Goal: Information Seeking & Learning: Learn about a topic

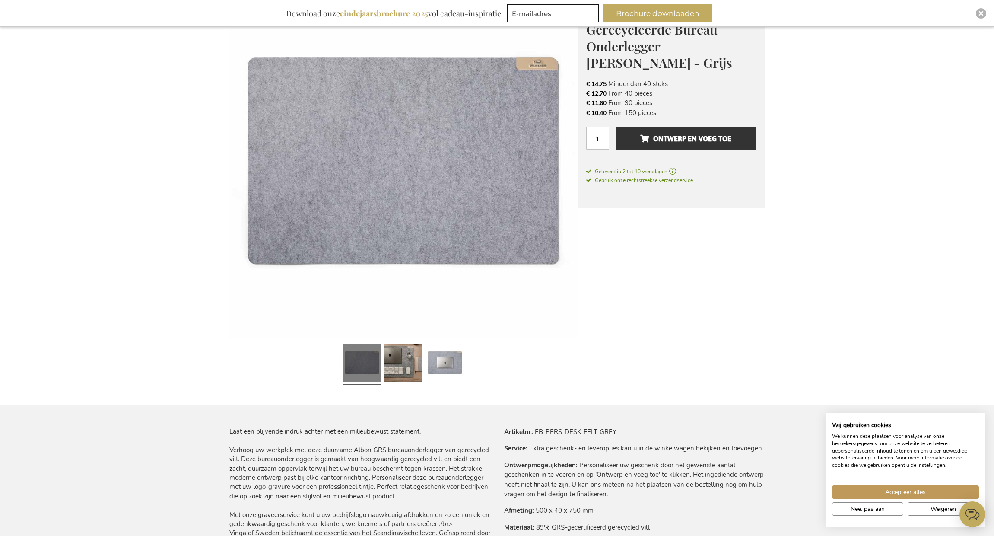
scroll to position [247, 0]
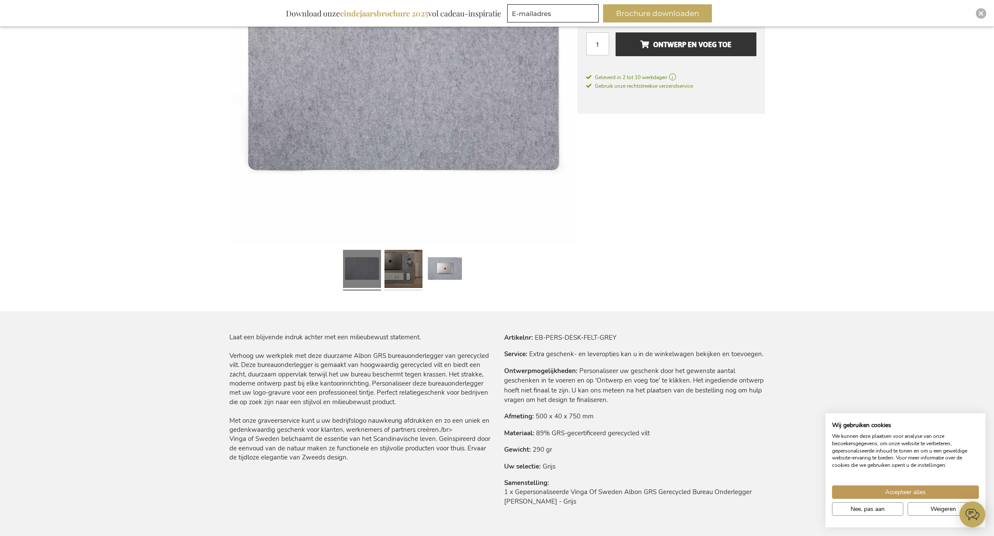
click at [411, 279] on link at bounding box center [404, 270] width 38 height 48
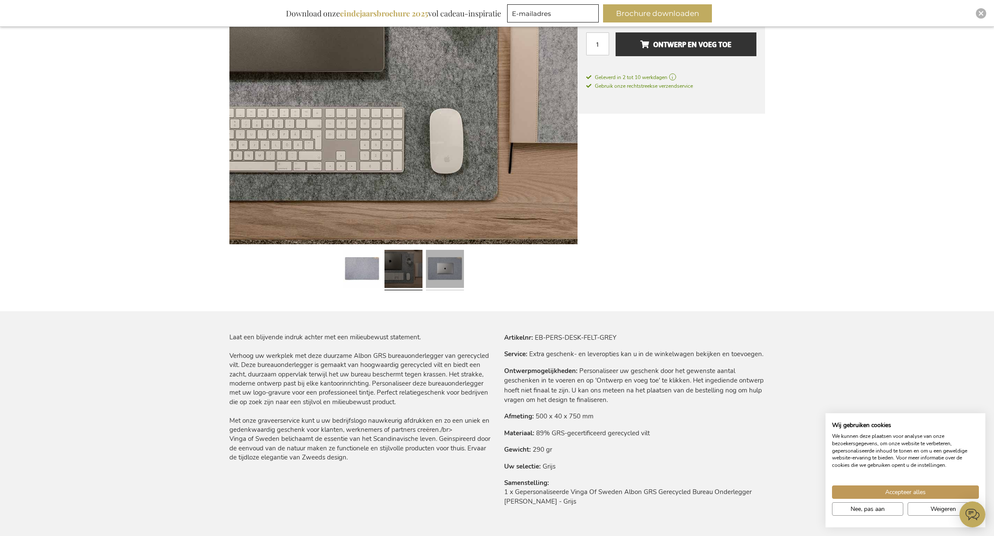
click at [446, 271] on link at bounding box center [445, 270] width 38 height 48
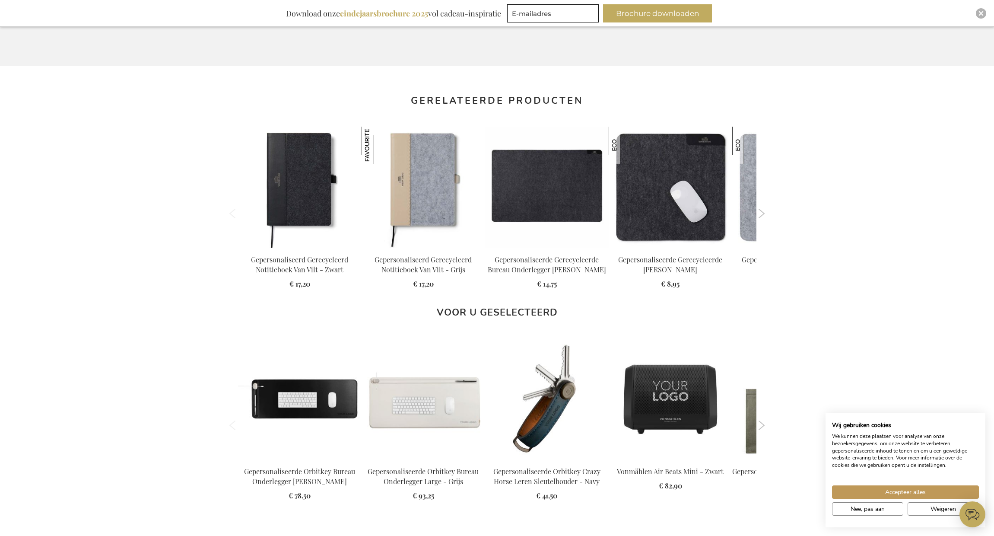
scroll to position [741, 0]
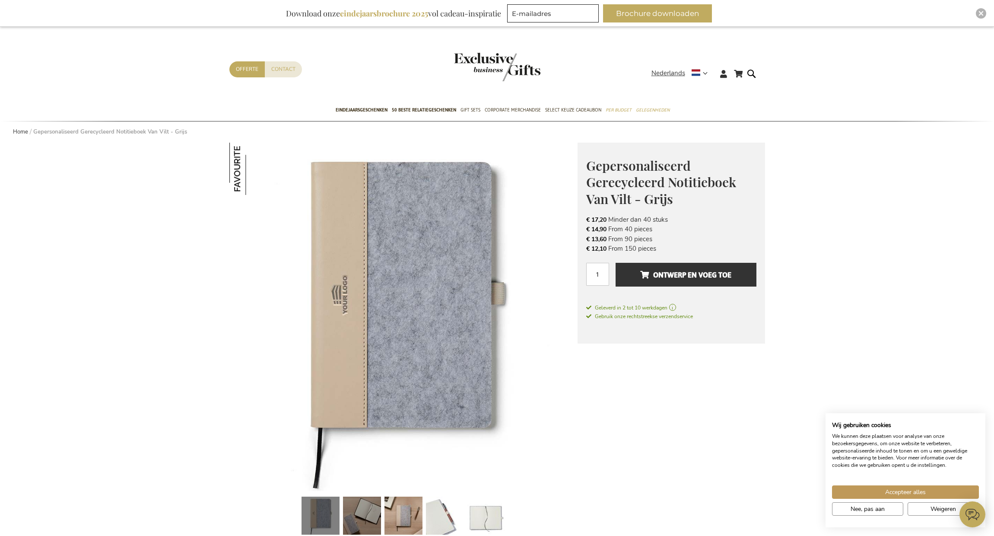
click at [354, 523] on link at bounding box center [362, 517] width 38 height 48
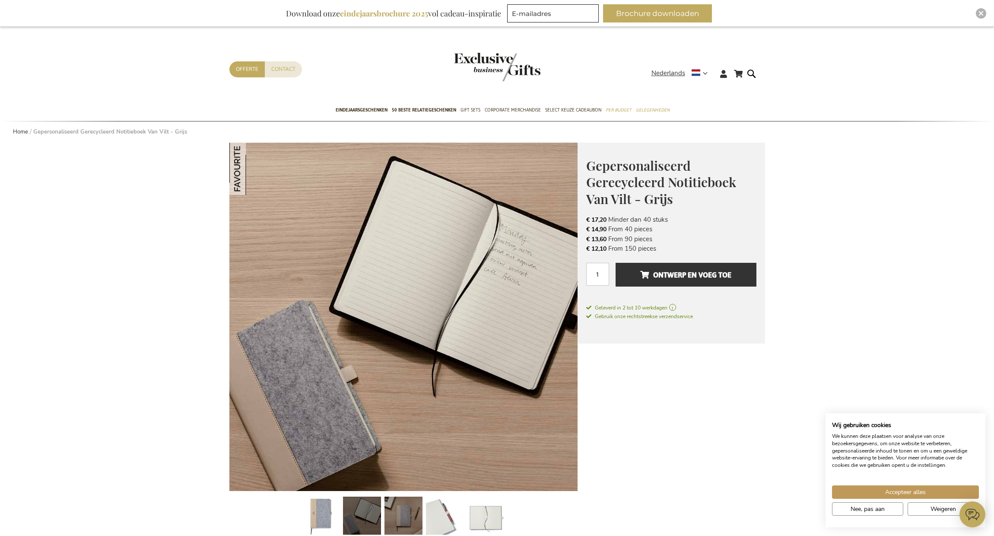
click at [406, 501] on link at bounding box center [404, 517] width 38 height 48
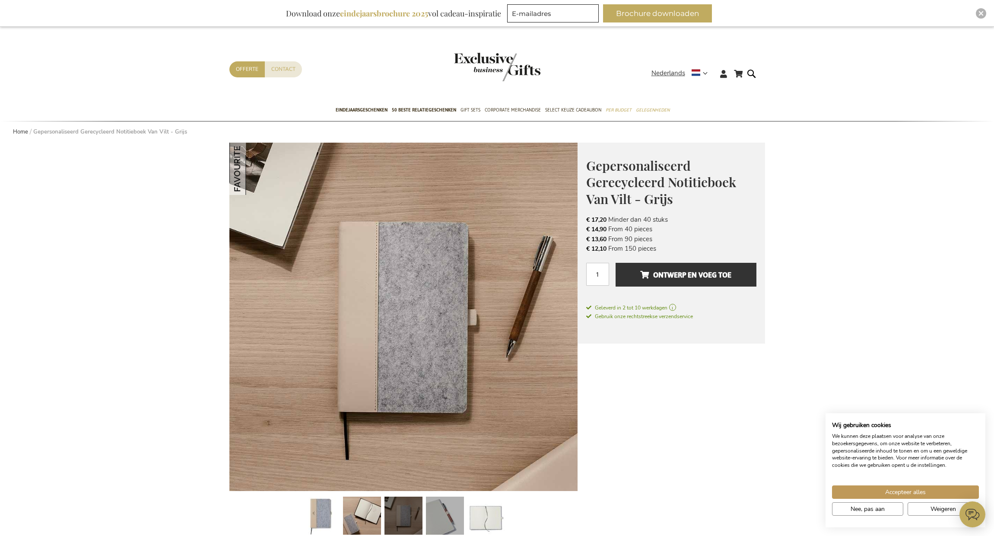
click at [436, 508] on link at bounding box center [445, 517] width 38 height 48
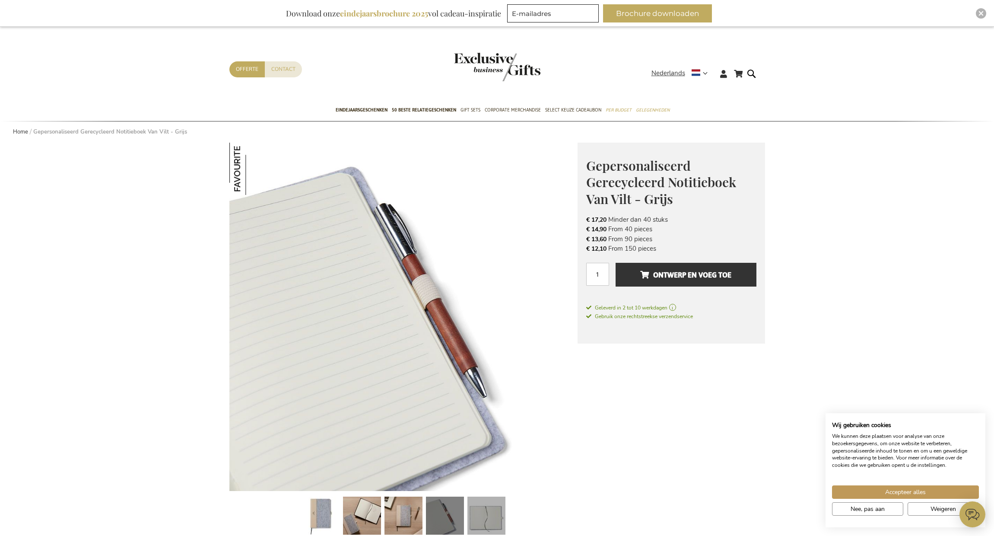
click at [468, 507] on link at bounding box center [487, 517] width 38 height 48
